Goal: Information Seeking & Learning: Learn about a topic

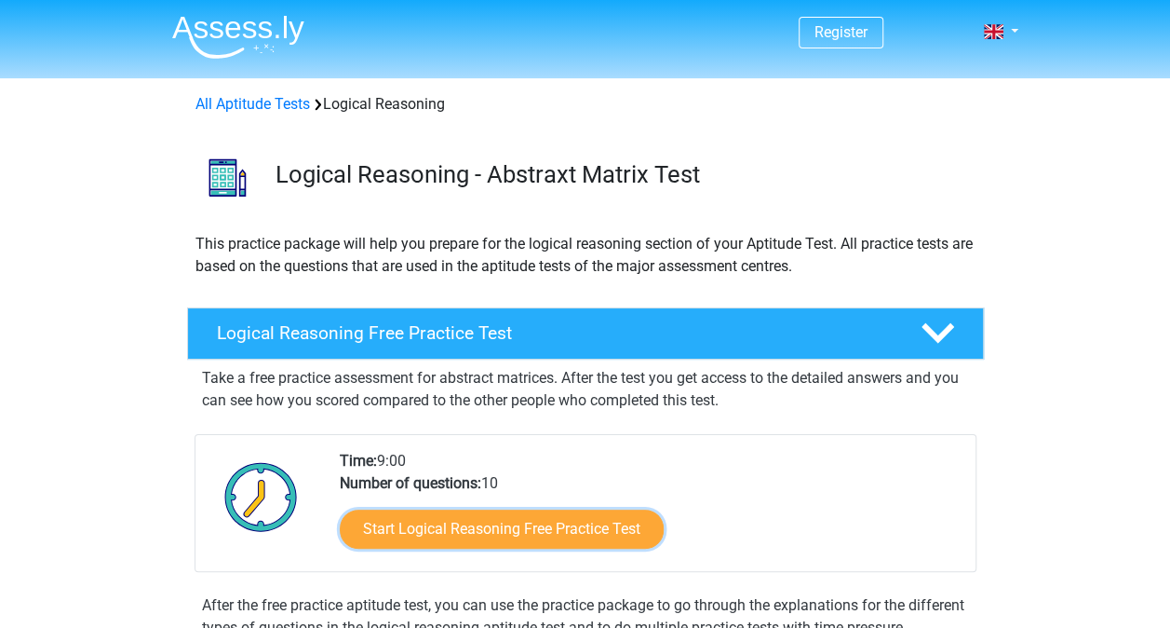
click at [588, 516] on link "Start Logical Reasoning Free Practice Test" at bounding box center [502, 528] width 324 height 39
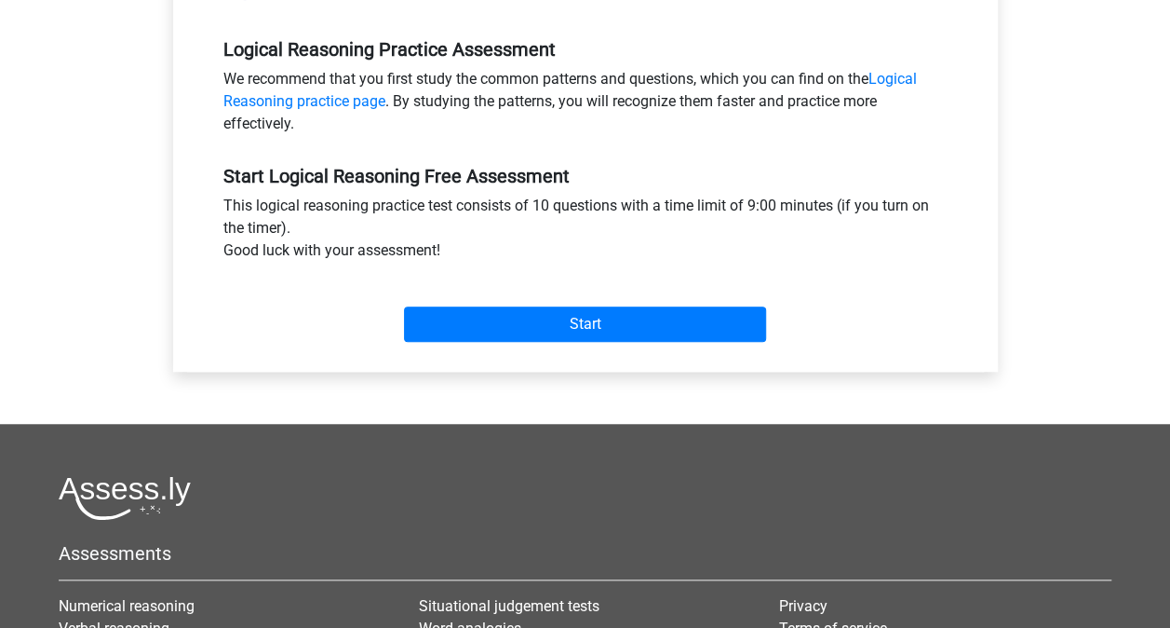
scroll to position [559, 0]
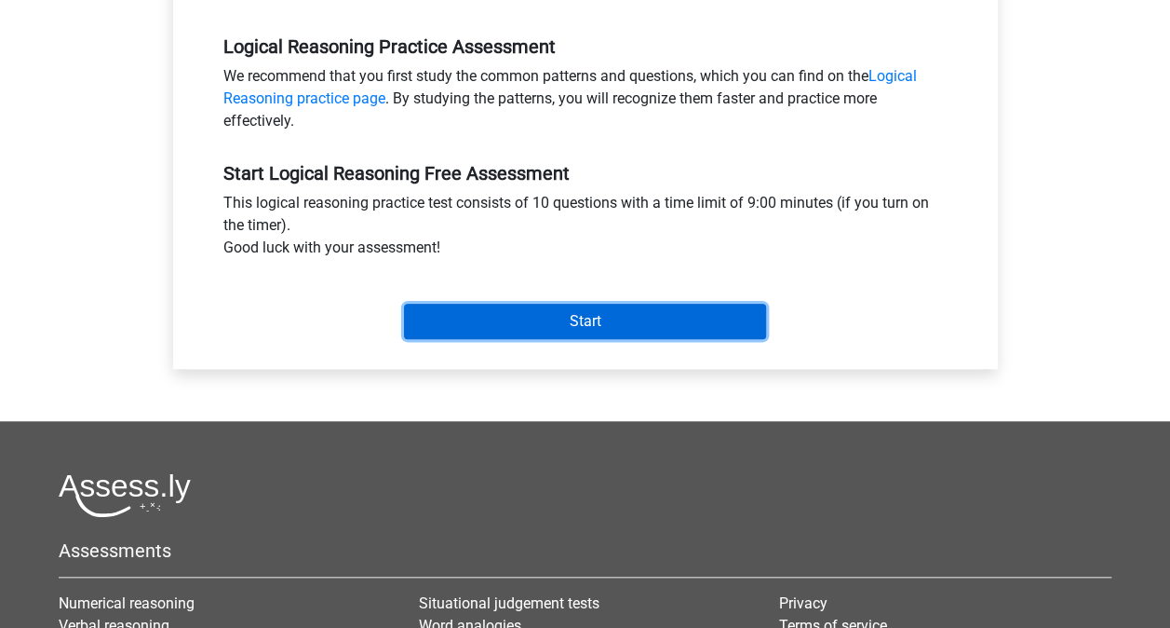
click at [556, 319] on input "Start" at bounding box center [585, 321] width 362 height 35
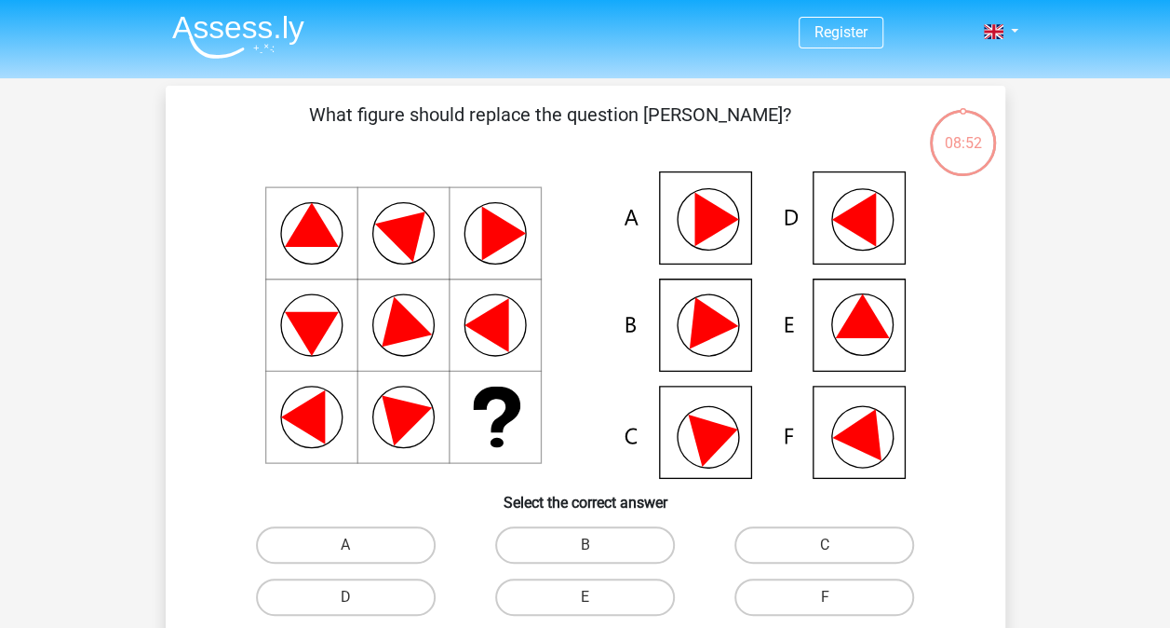
click at [857, 214] on icon at bounding box center [853, 220] width 44 height 54
click at [365, 597] on label "D" at bounding box center [346, 596] width 180 height 37
click at [358, 597] on input "D" at bounding box center [351, 603] width 12 height 12
radio input "true"
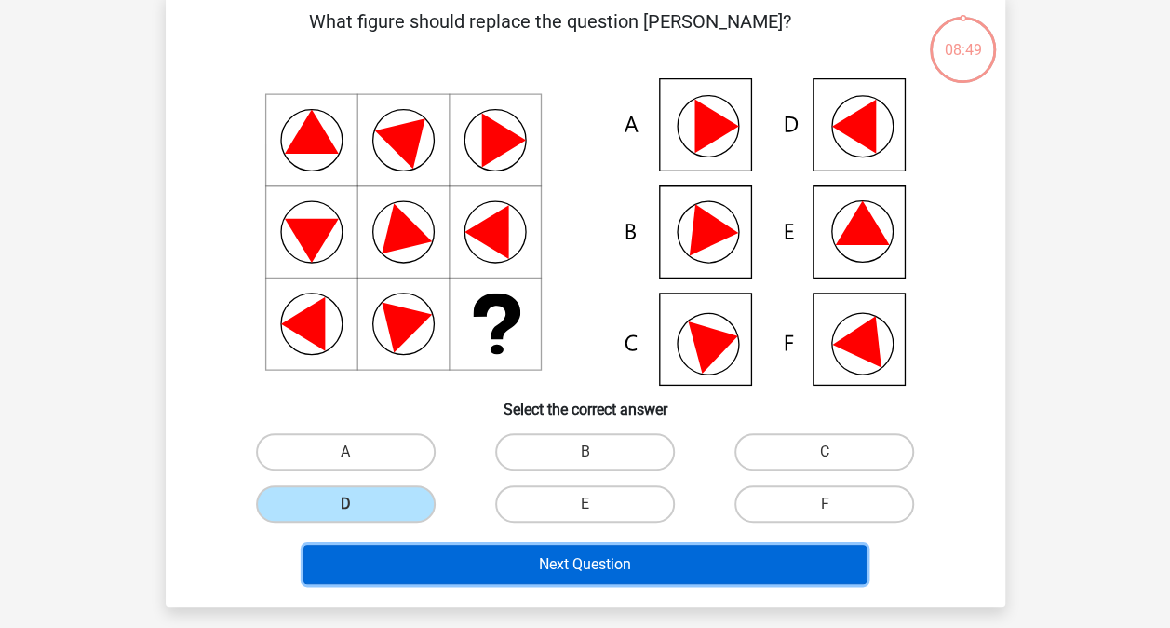
click at [583, 560] on button "Next Question" at bounding box center [585, 564] width 563 height 39
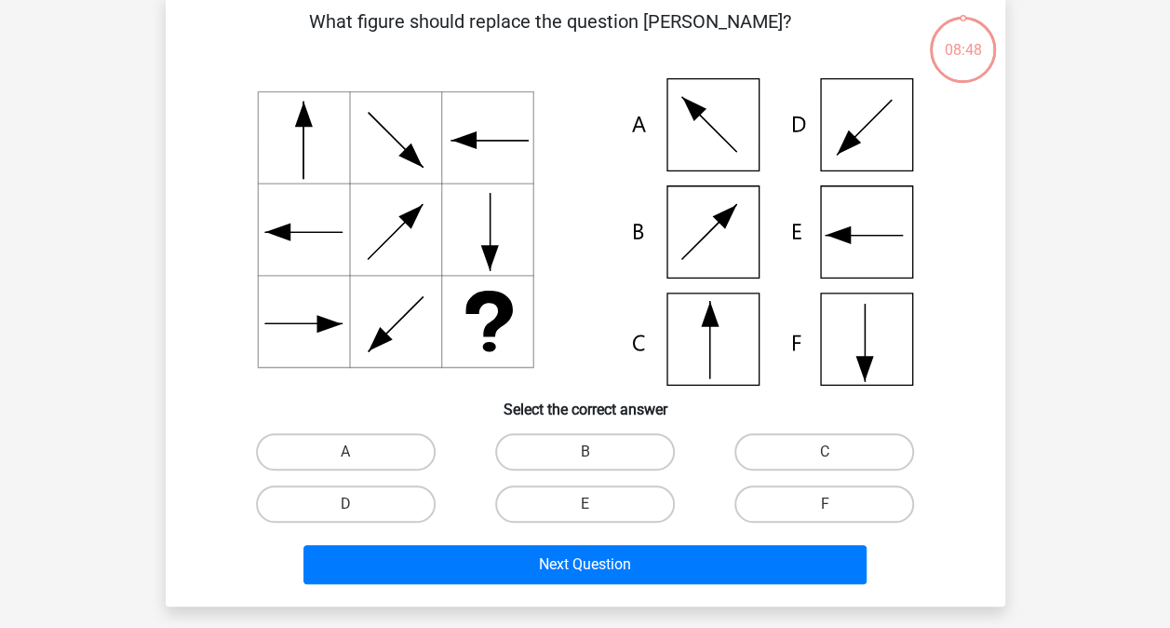
scroll to position [86, 0]
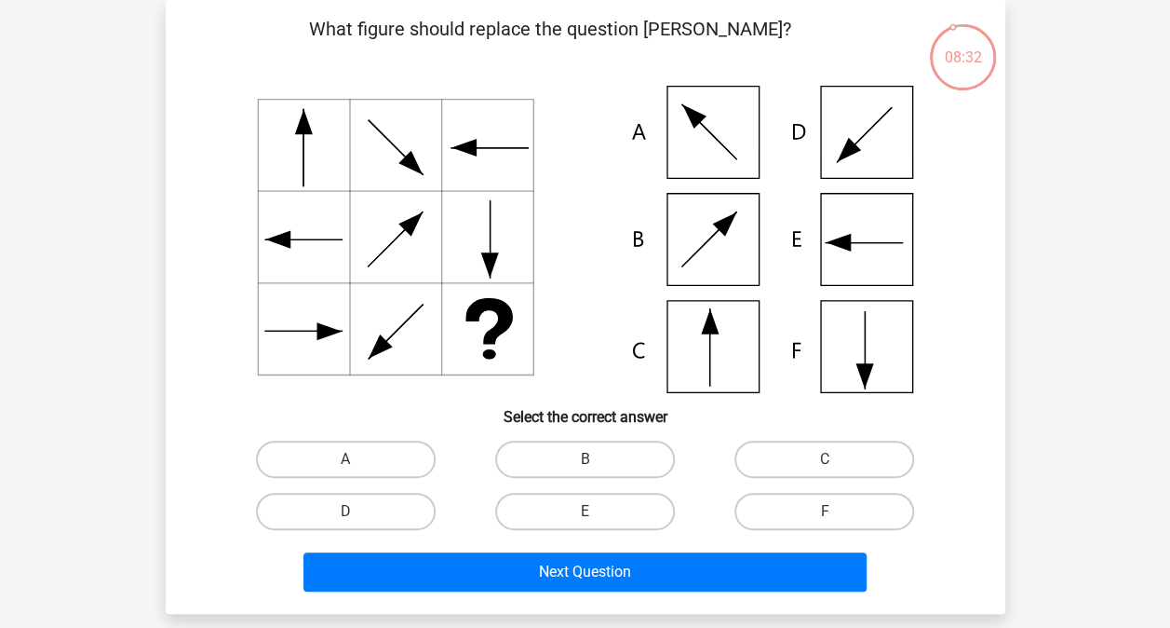
click at [708, 341] on icon at bounding box center [585, 239] width 750 height 307
click at [816, 462] on label "C" at bounding box center [825, 458] width 180 height 37
click at [825, 462] on input "C" at bounding box center [831, 465] width 12 height 12
radio input "true"
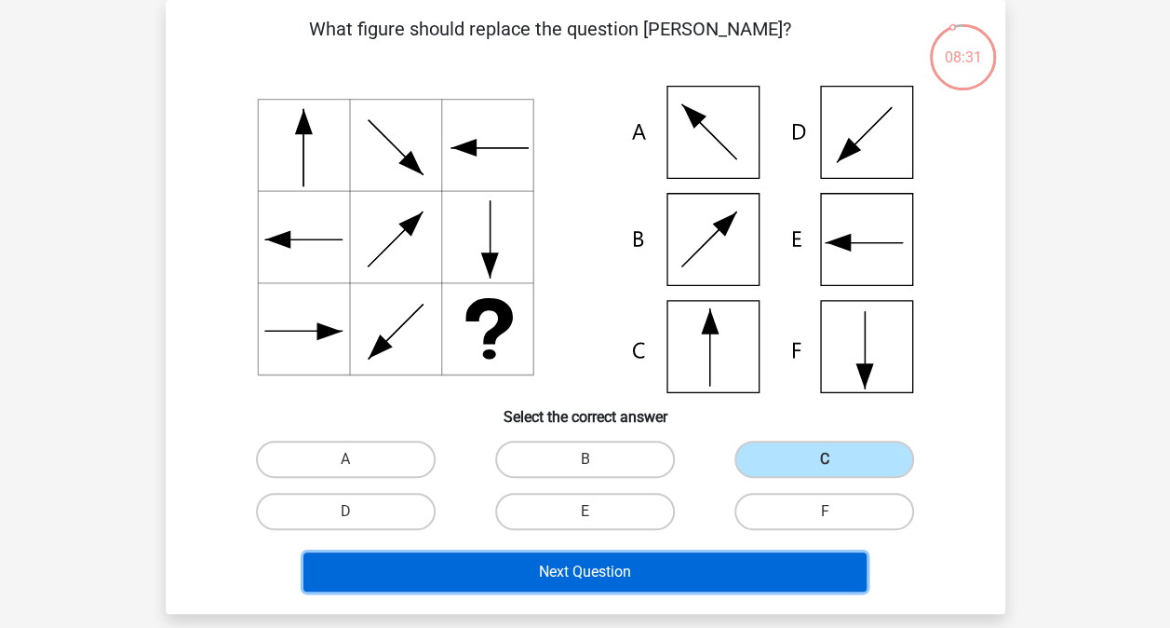
click at [654, 582] on button "Next Question" at bounding box center [585, 571] width 563 height 39
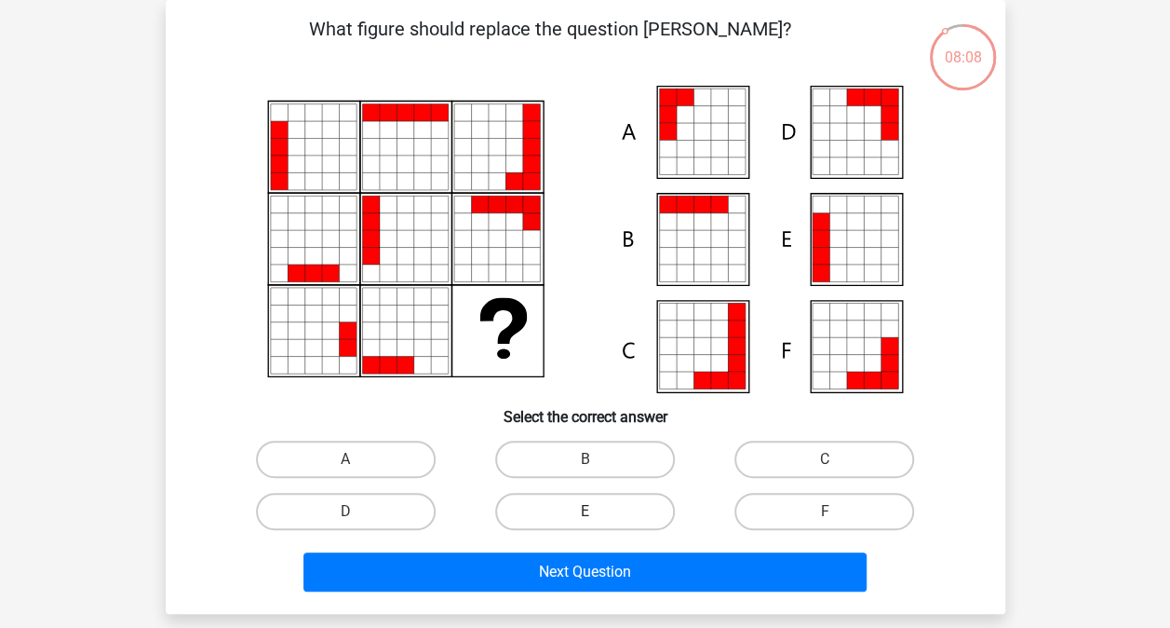
click at [574, 523] on label "E" at bounding box center [585, 511] width 180 height 37
click at [585, 523] on input "E" at bounding box center [591, 517] width 12 height 12
radio input "true"
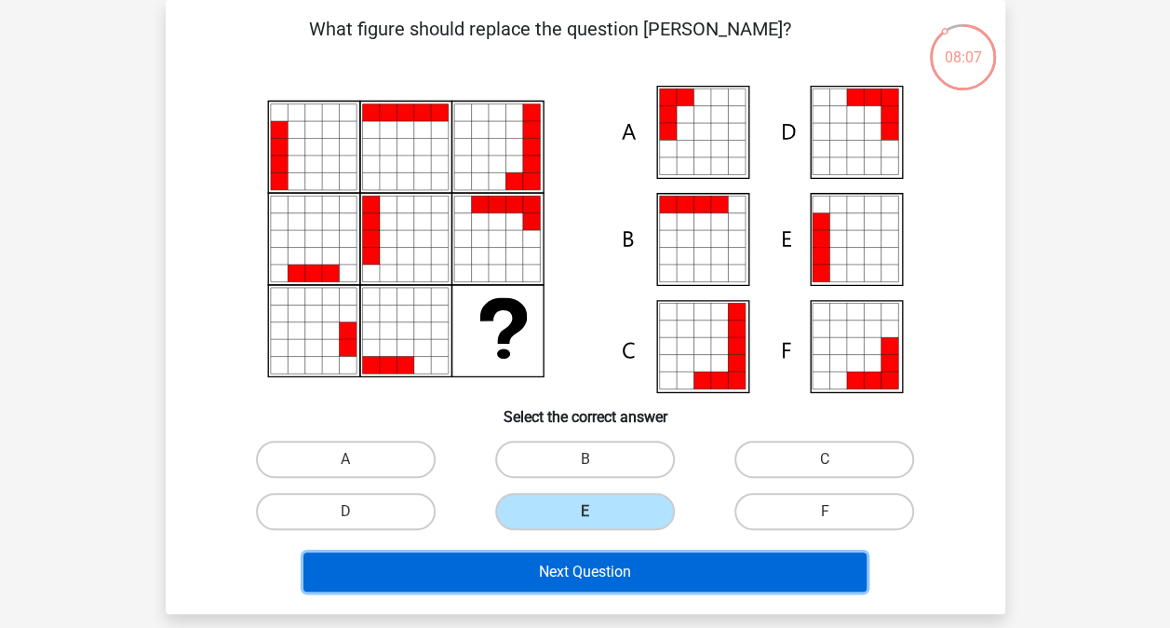
click at [577, 569] on button "Next Question" at bounding box center [585, 571] width 563 height 39
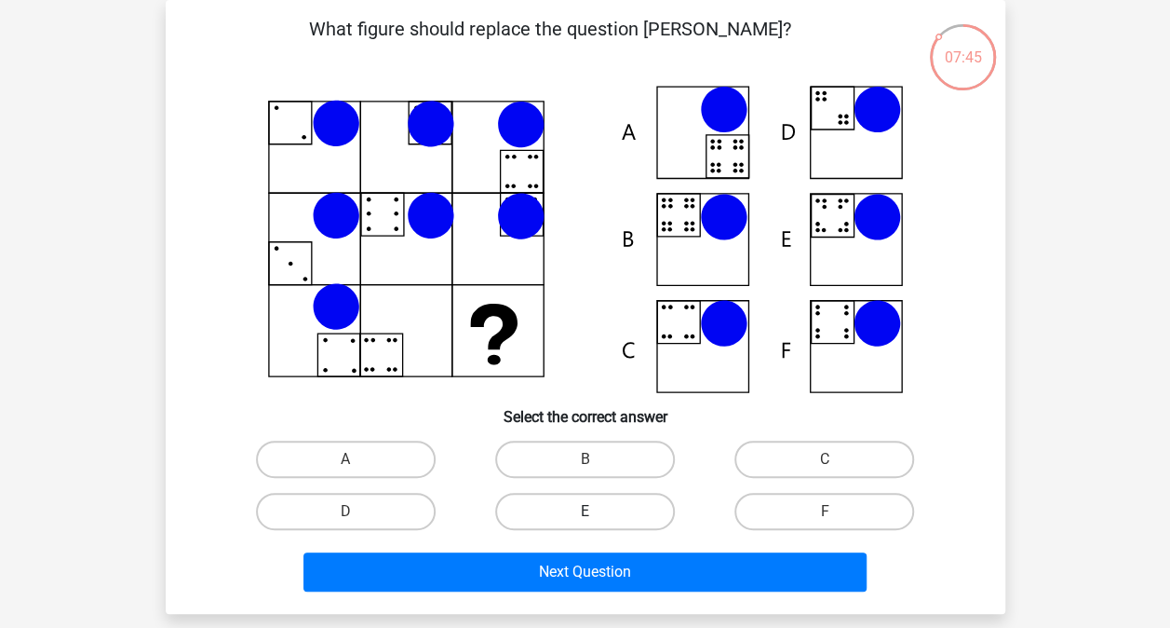
drag, startPoint x: 578, startPoint y: 453, endPoint x: 578, endPoint y: 493, distance: 39.1
click at [578, 453] on label "B" at bounding box center [585, 458] width 180 height 37
click at [585, 459] on input "B" at bounding box center [591, 465] width 12 height 12
radio input "true"
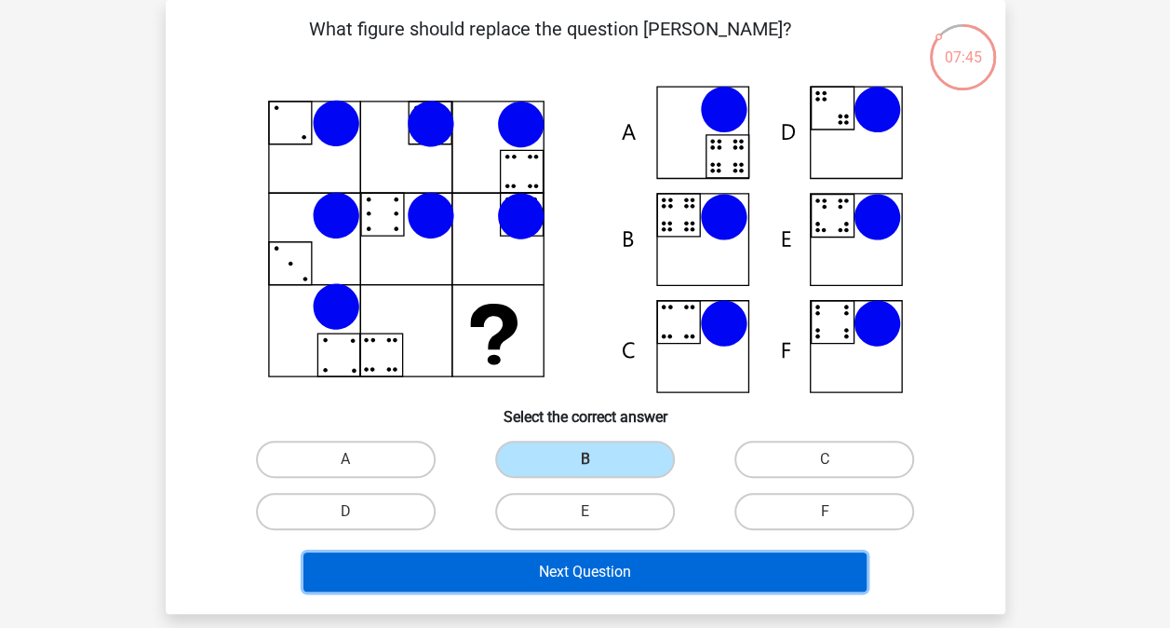
click at [590, 559] on button "Next Question" at bounding box center [585, 571] width 563 height 39
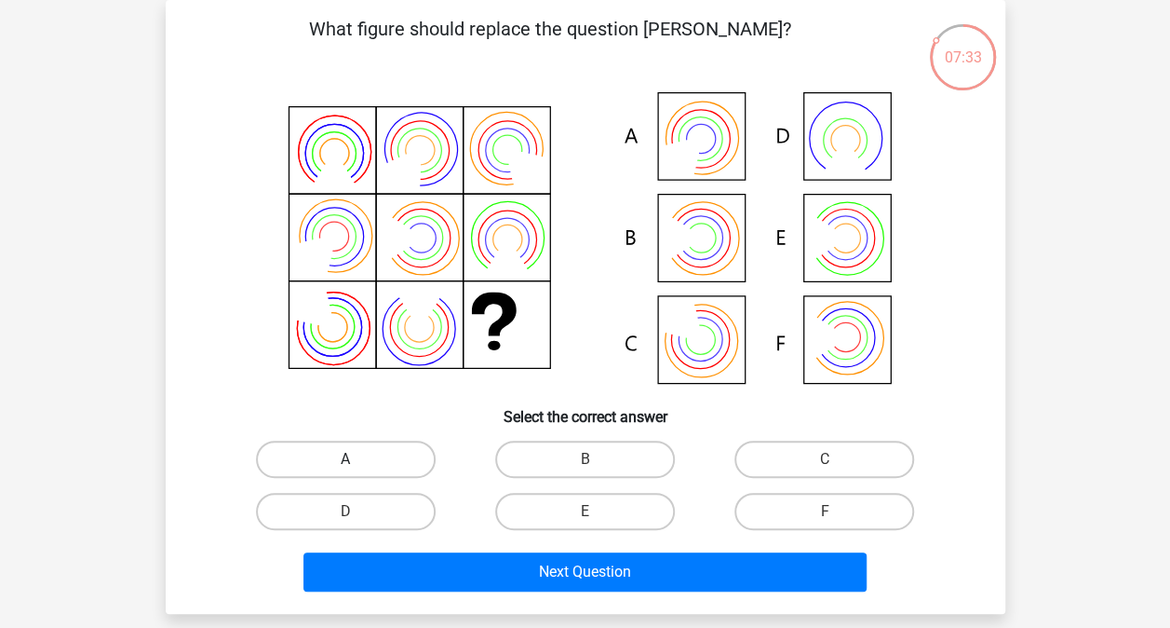
click at [381, 458] on label "A" at bounding box center [346, 458] width 180 height 37
click at [358, 459] on input "A" at bounding box center [351, 465] width 12 height 12
radio input "true"
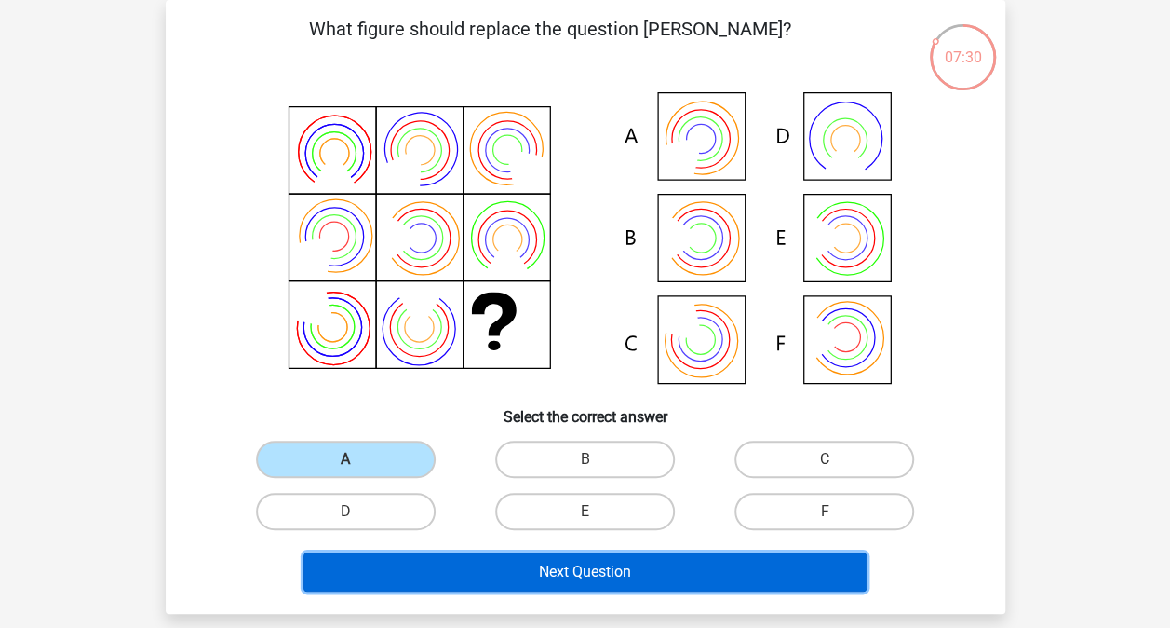
click at [594, 570] on button "Next Question" at bounding box center [585, 571] width 563 height 39
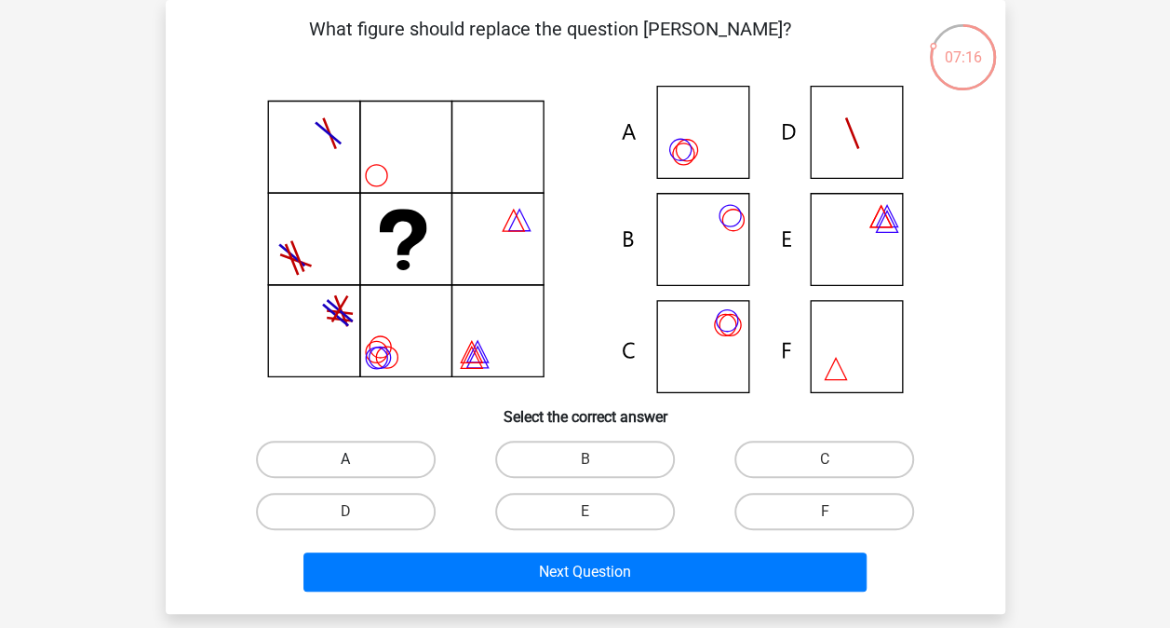
click at [366, 454] on label "A" at bounding box center [346, 458] width 180 height 37
click at [358, 459] on input "A" at bounding box center [351, 465] width 12 height 12
radio input "true"
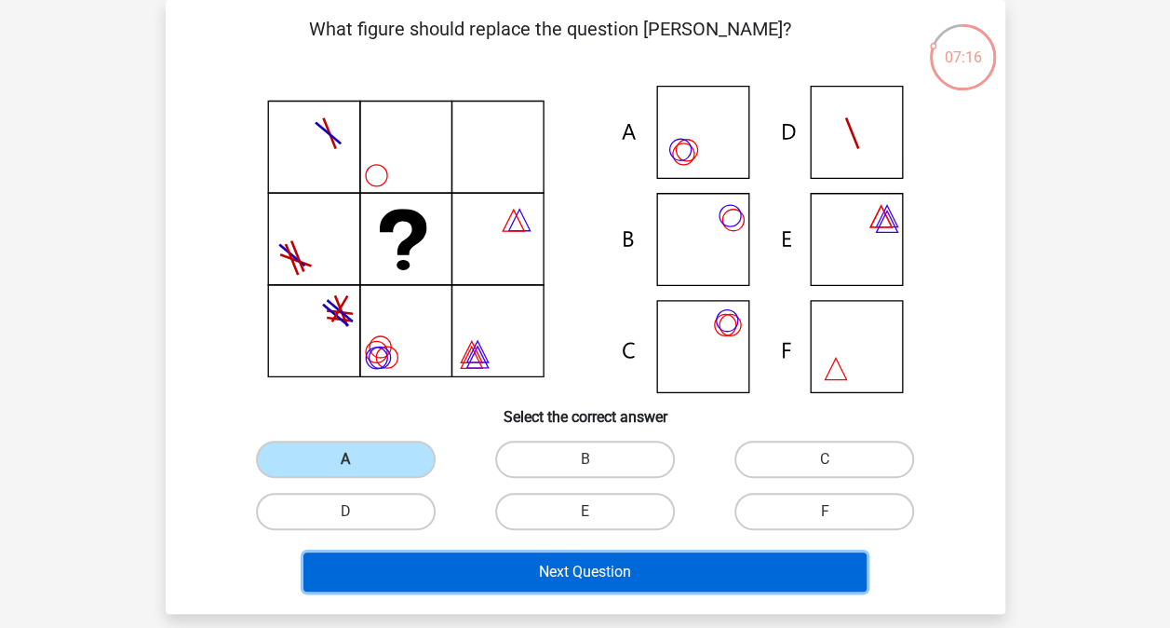
click at [567, 577] on button "Next Question" at bounding box center [585, 571] width 563 height 39
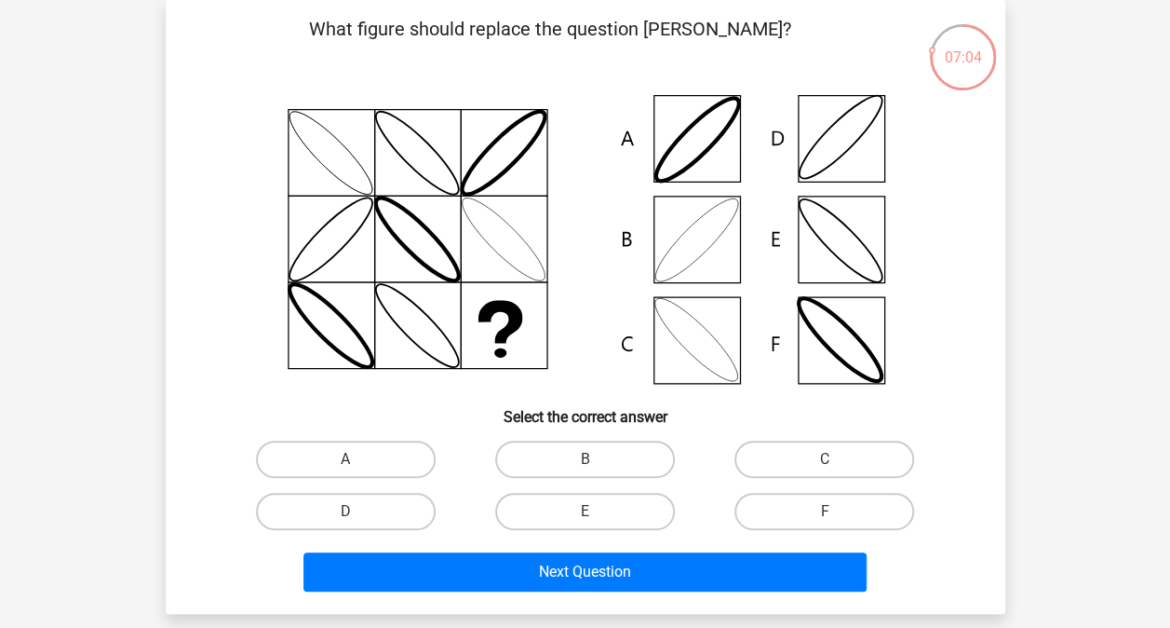
click at [590, 466] on input "B" at bounding box center [591, 465] width 12 height 12
radio input "true"
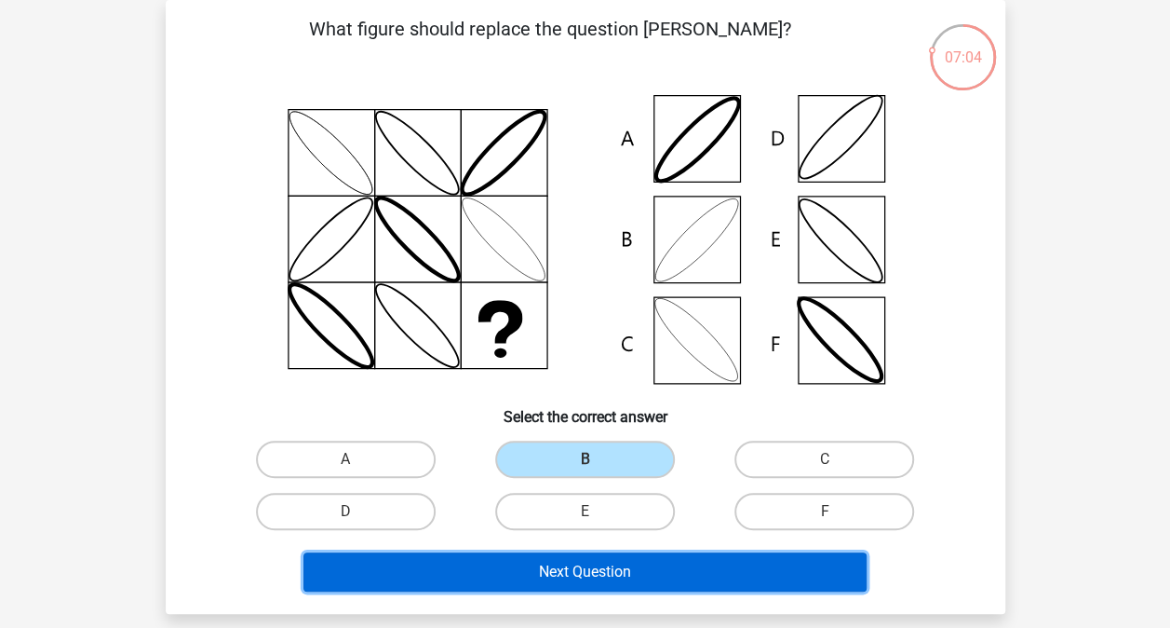
click at [575, 565] on button "Next Question" at bounding box center [585, 571] width 563 height 39
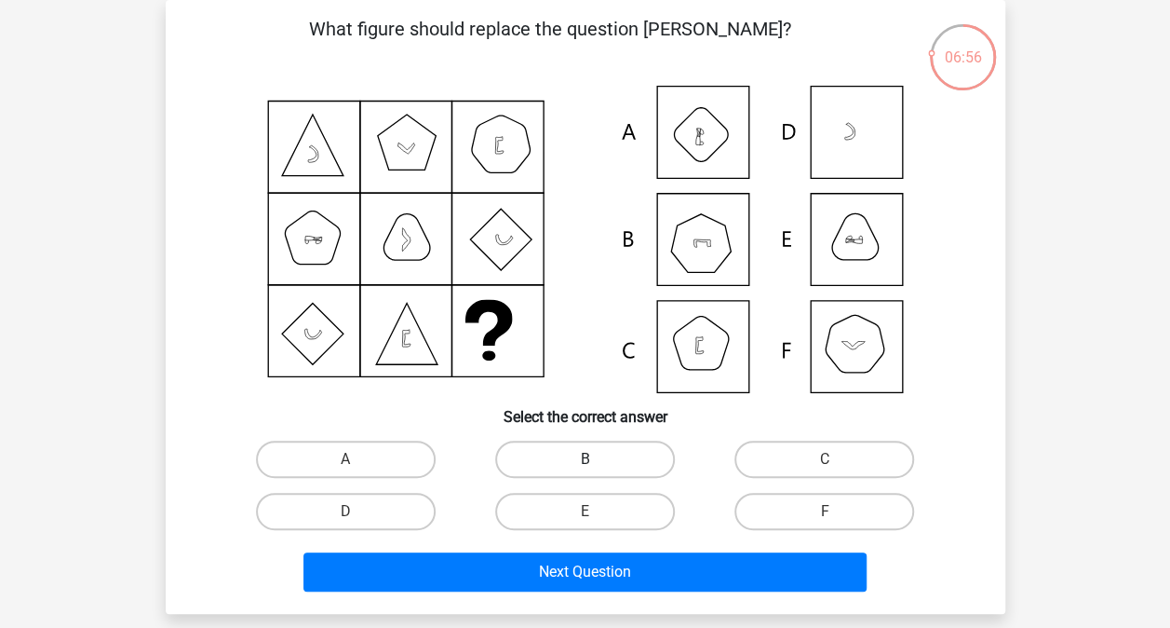
click at [581, 459] on label "B" at bounding box center [585, 458] width 180 height 37
click at [585, 459] on input "B" at bounding box center [591, 465] width 12 height 12
radio input "true"
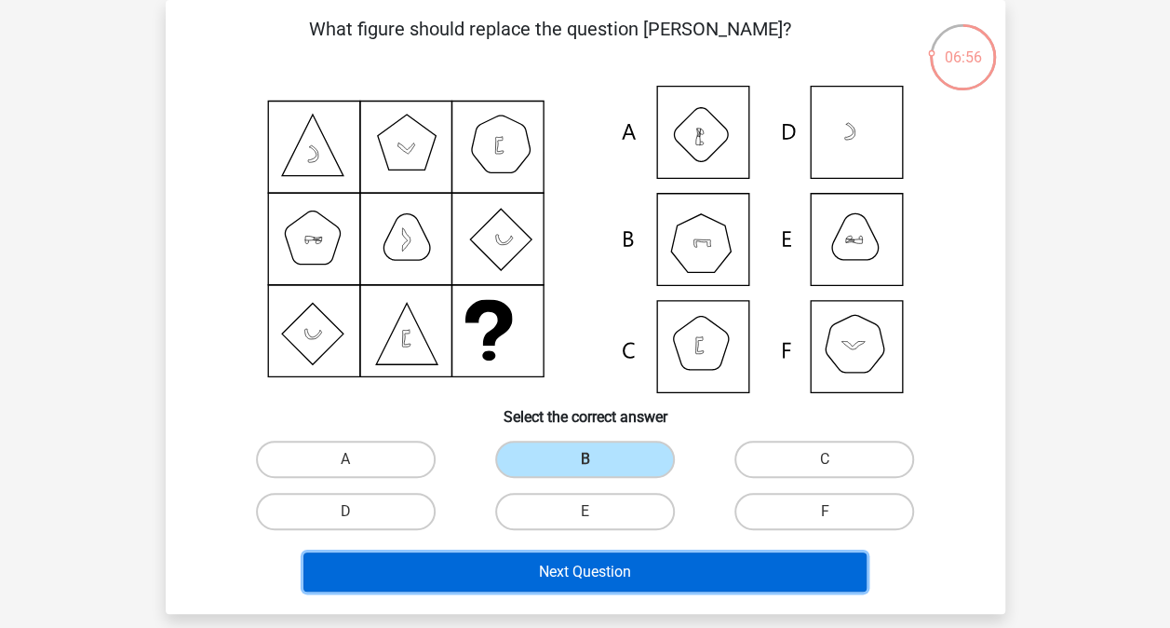
click at [600, 586] on button "Next Question" at bounding box center [585, 571] width 563 height 39
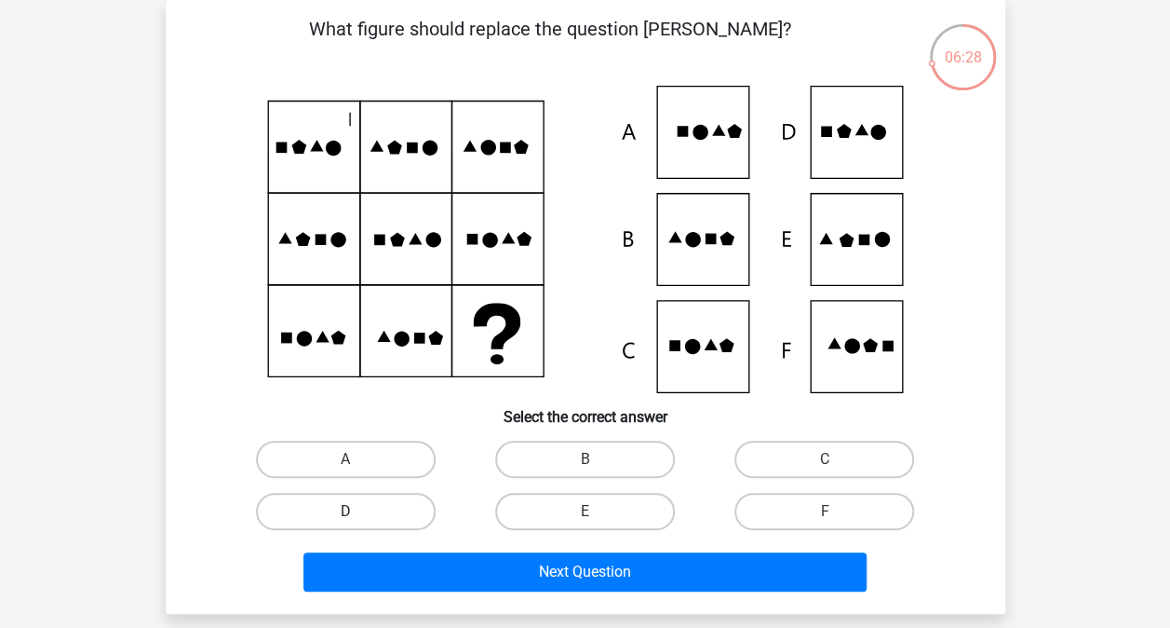
click at [372, 514] on label "D" at bounding box center [346, 511] width 180 height 37
click at [358, 514] on input "D" at bounding box center [351, 517] width 12 height 12
radio input "true"
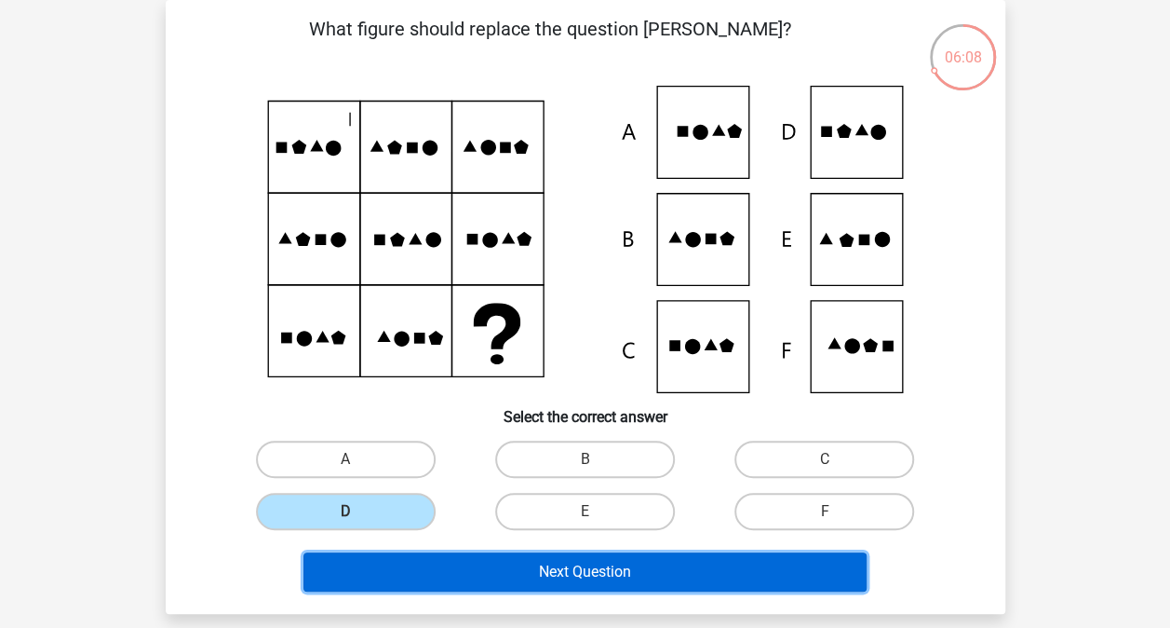
click at [575, 569] on button "Next Question" at bounding box center [585, 571] width 563 height 39
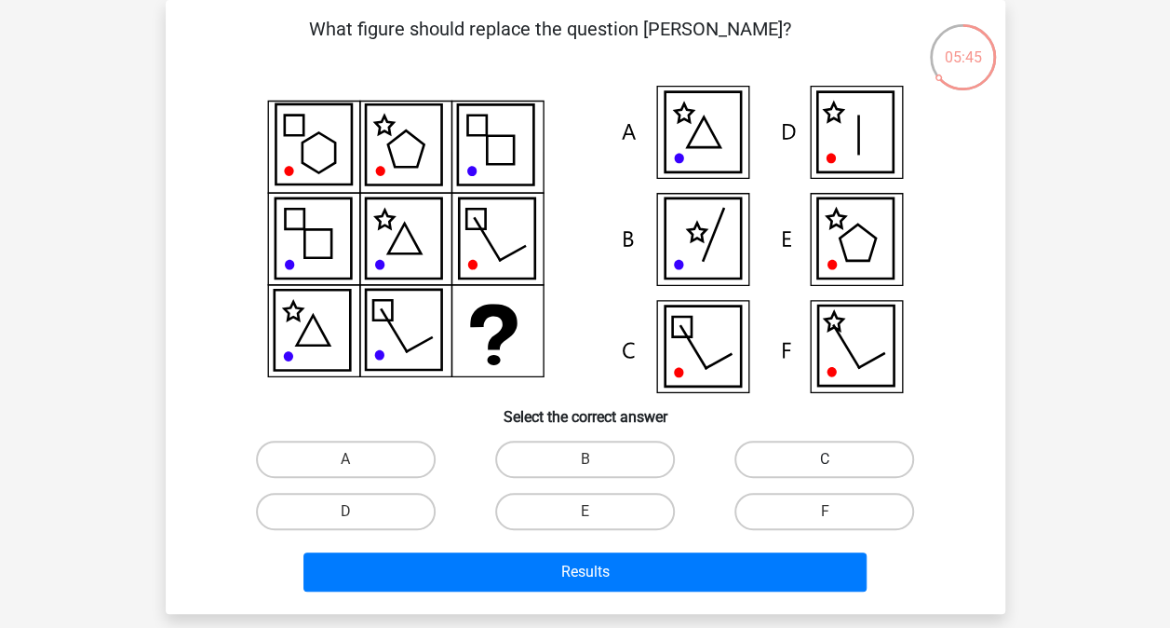
click at [806, 449] on label "C" at bounding box center [825, 458] width 180 height 37
click at [825, 459] on input "C" at bounding box center [831, 465] width 12 height 12
radio input "true"
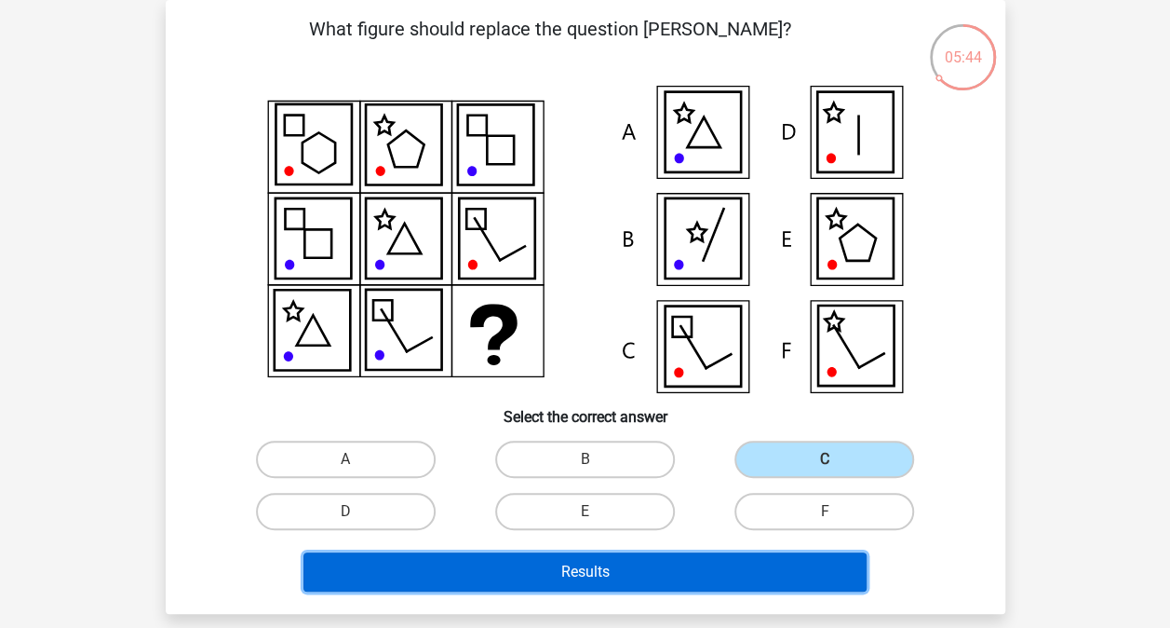
click at [657, 575] on button "Results" at bounding box center [585, 571] width 563 height 39
